Goal: Task Accomplishment & Management: Manage account settings

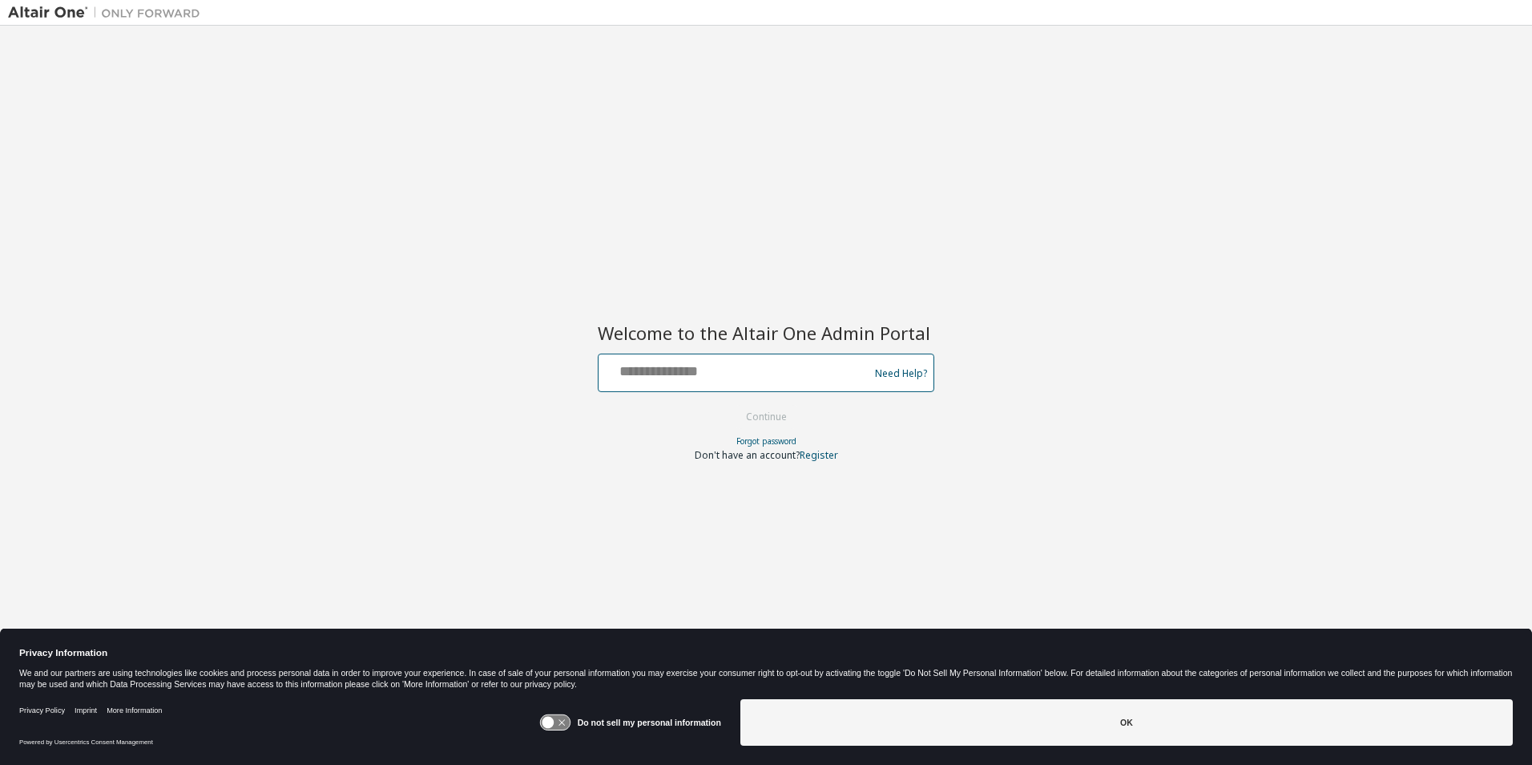
click at [816, 377] on input "text" at bounding box center [736, 368] width 262 height 23
type input "**********"
click at [774, 410] on button "Continue" at bounding box center [766, 417] width 75 height 24
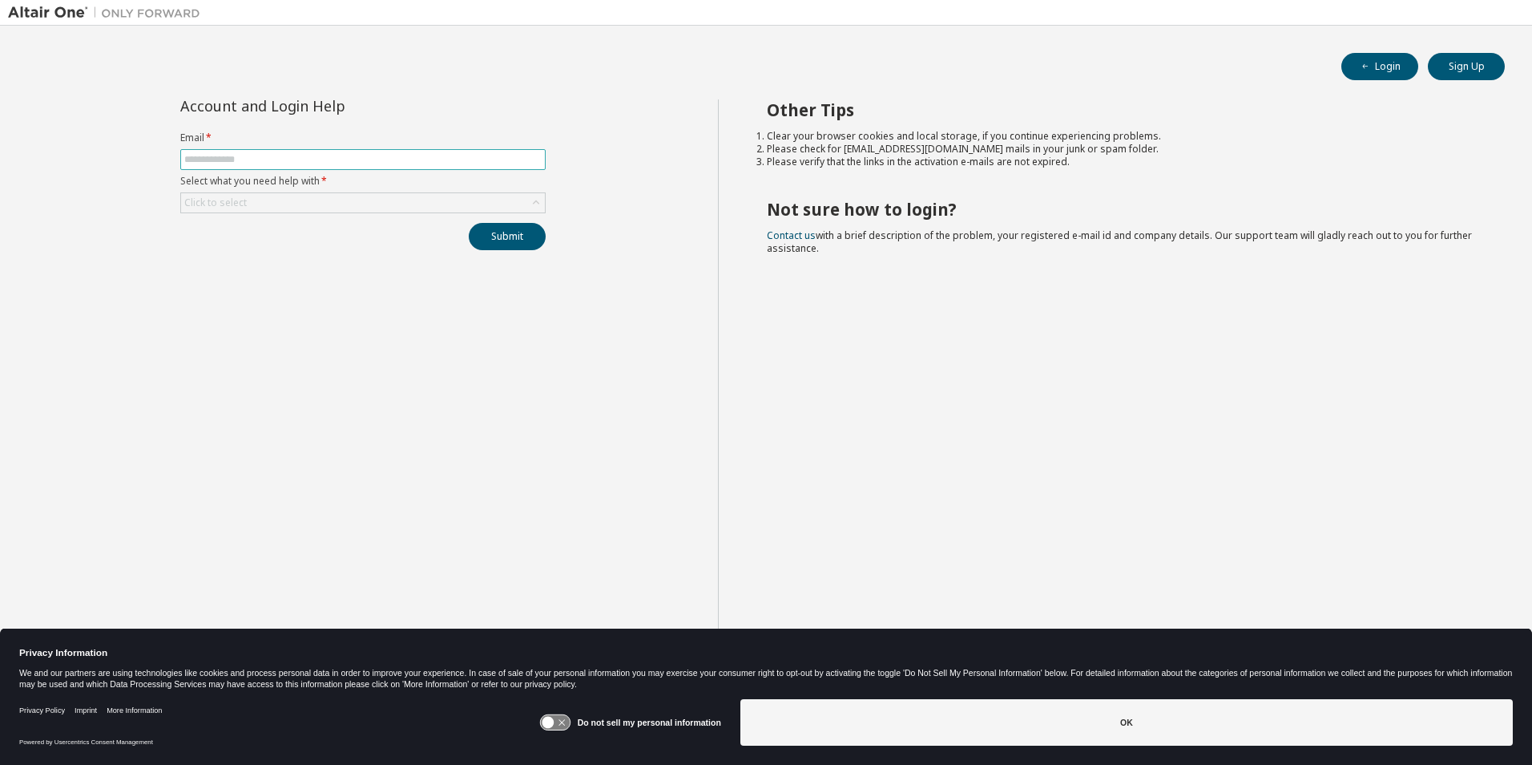
click at [262, 165] on input "text" at bounding box center [362, 159] width 357 height 13
type input "**********"
click at [499, 238] on button "Submit" at bounding box center [507, 236] width 77 height 27
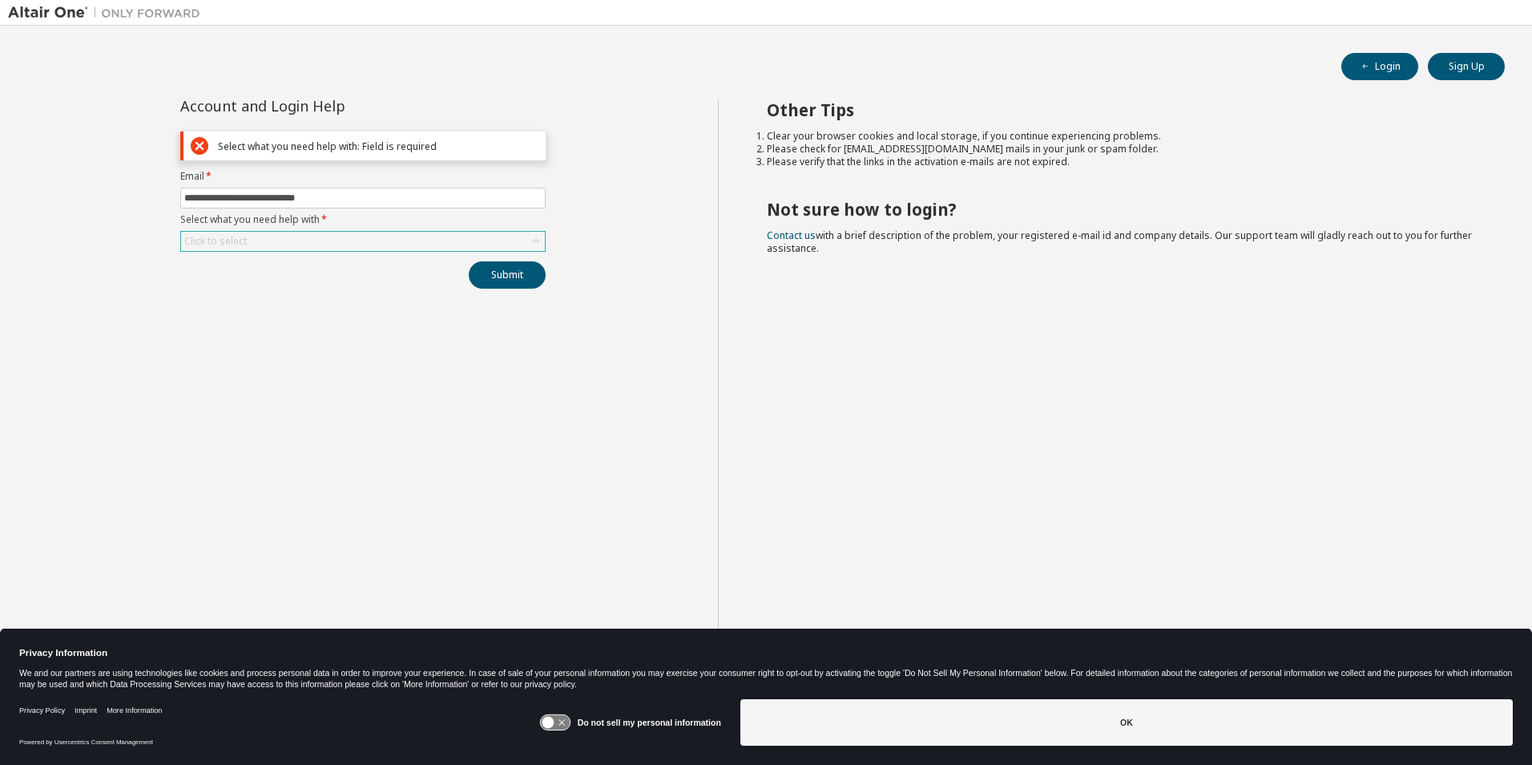
click at [295, 235] on div "Click to select" at bounding box center [363, 241] width 364 height 19
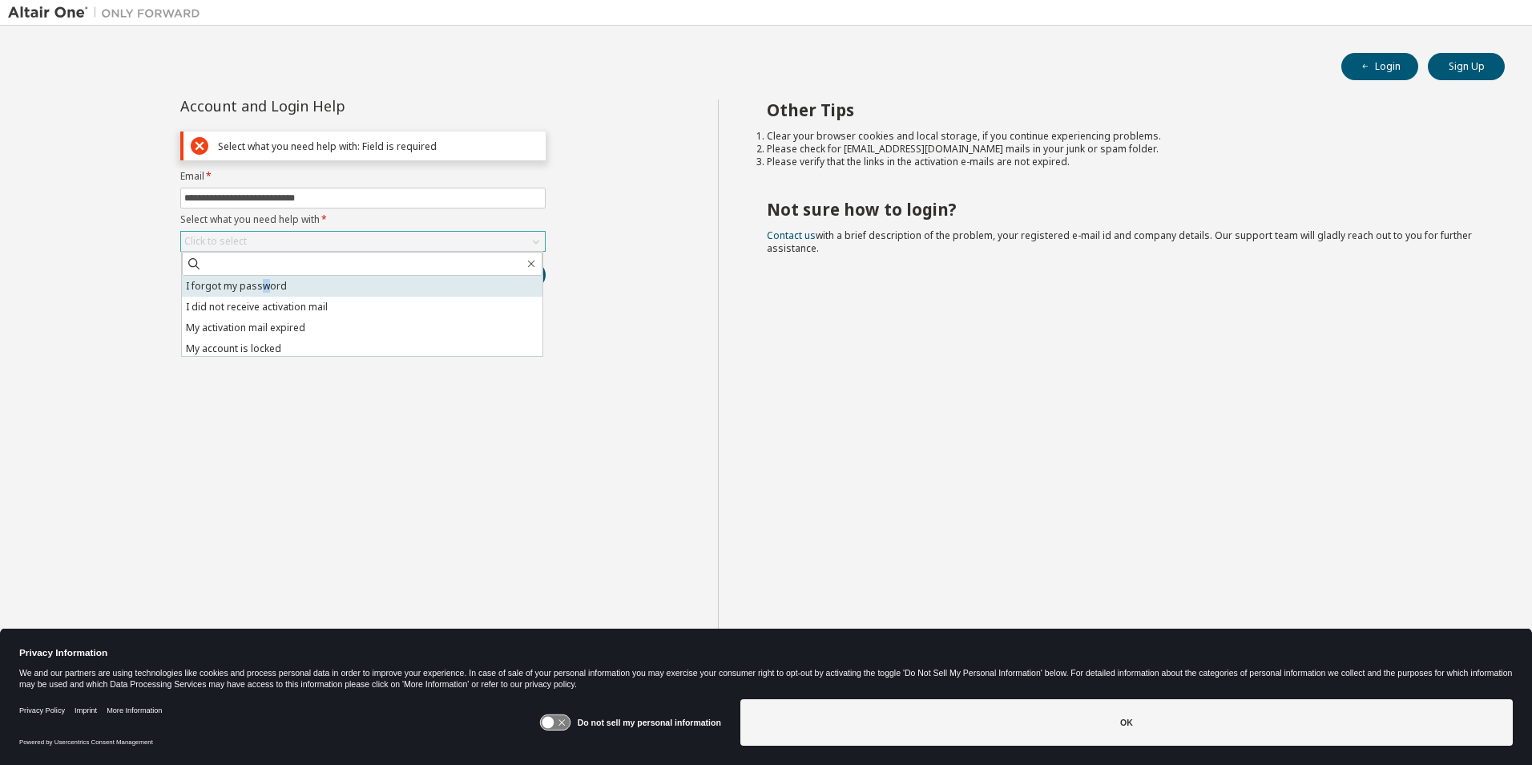
click at [264, 288] on li "I forgot my password" at bounding box center [362, 286] width 361 height 21
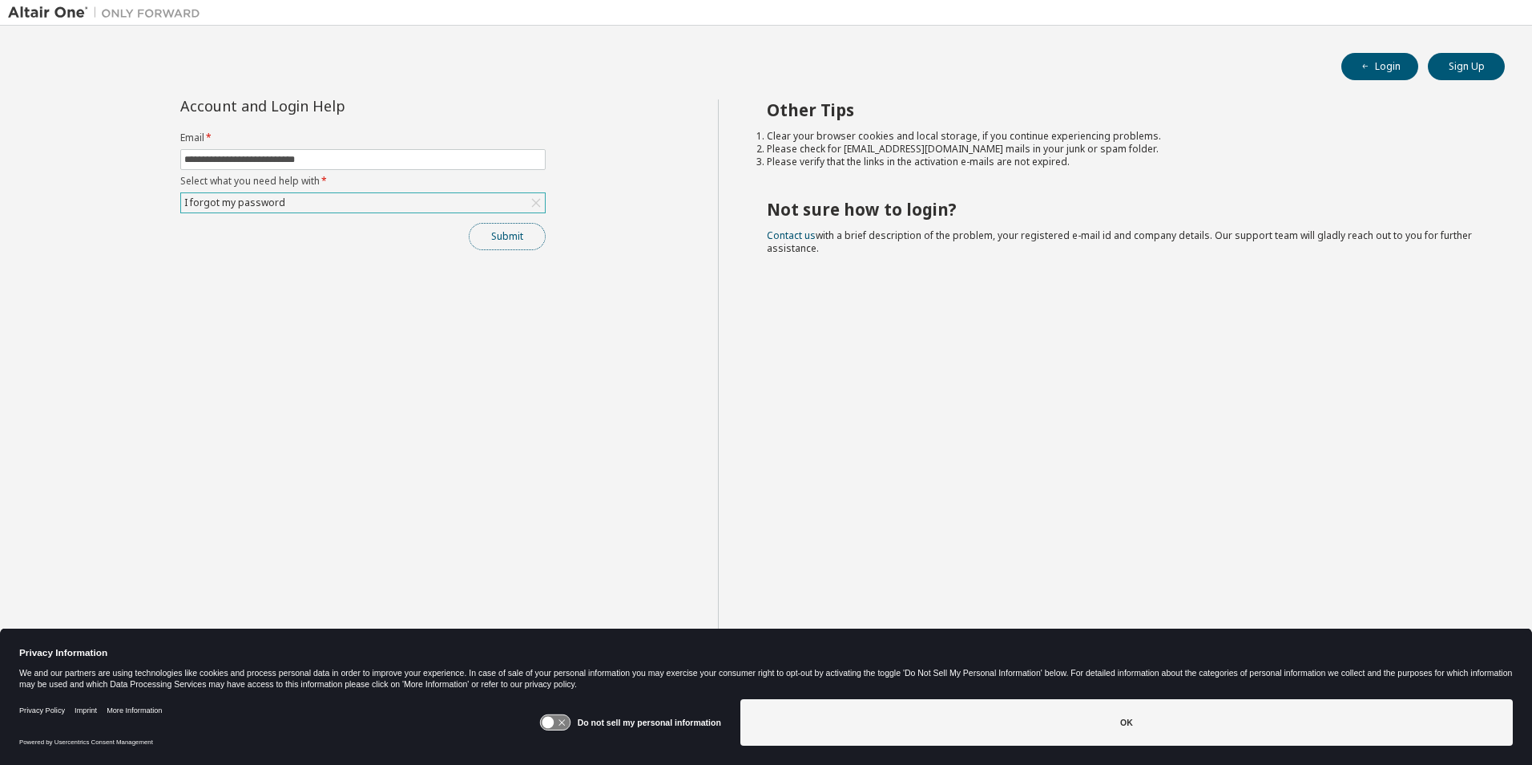
click at [506, 232] on button "Submit" at bounding box center [507, 236] width 77 height 27
click at [515, 236] on button "Submit" at bounding box center [507, 236] width 77 height 27
click at [486, 232] on button "Submit" at bounding box center [507, 236] width 77 height 27
